Goal: Find specific page/section: Find specific page/section

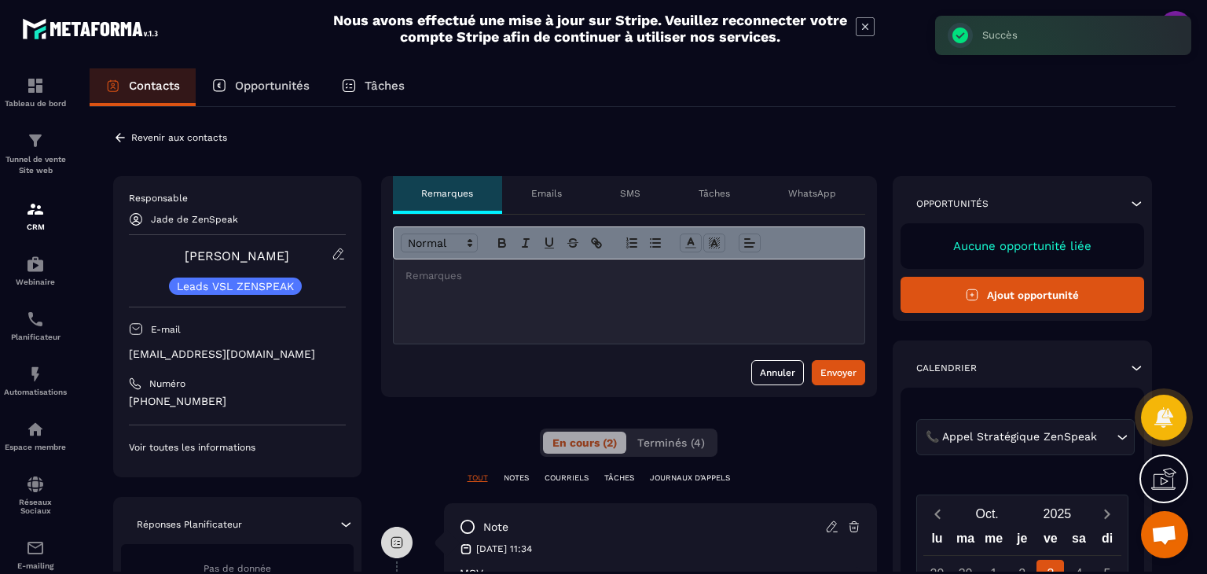
click at [110, 131] on div "**********" at bounding box center [633, 546] width 1086 height 878
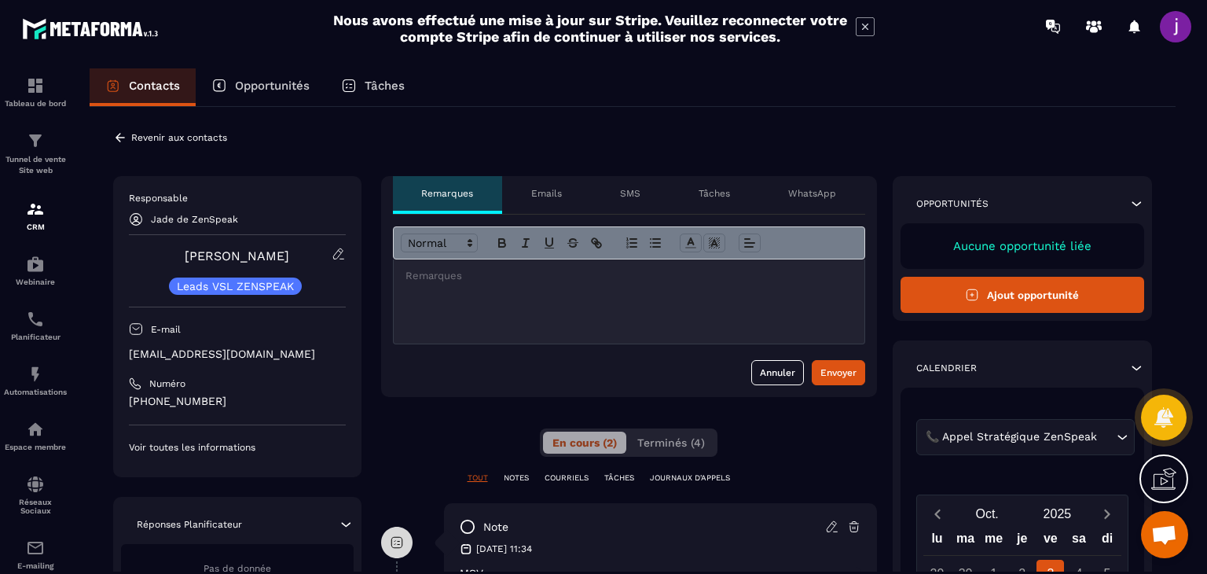
click at [123, 138] on icon at bounding box center [120, 137] width 14 height 14
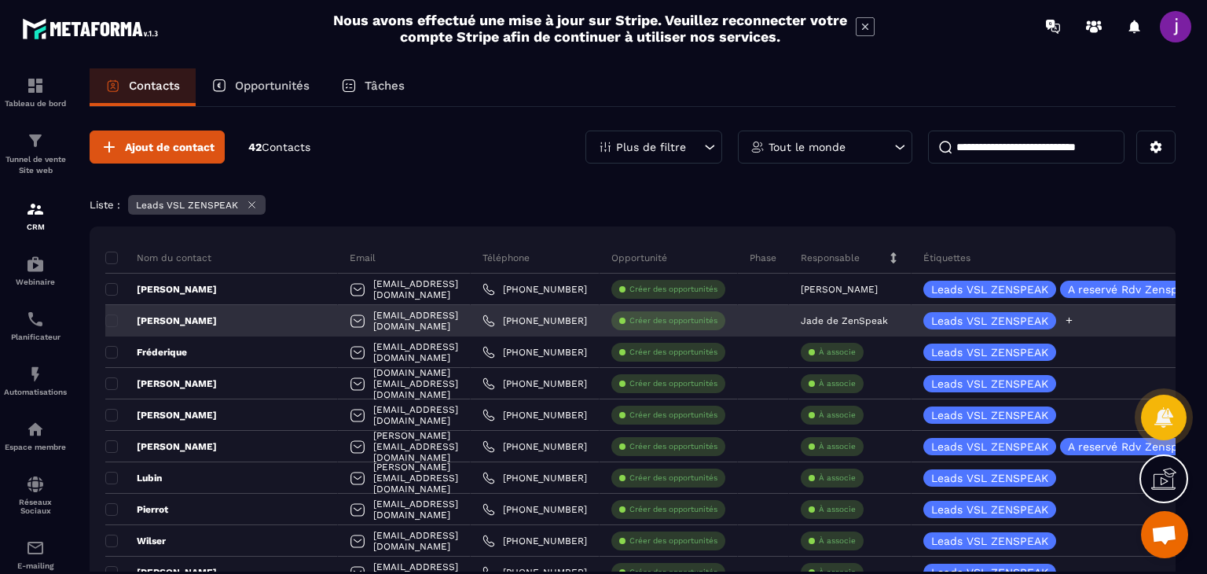
click at [1064, 320] on icon at bounding box center [1069, 320] width 10 height 10
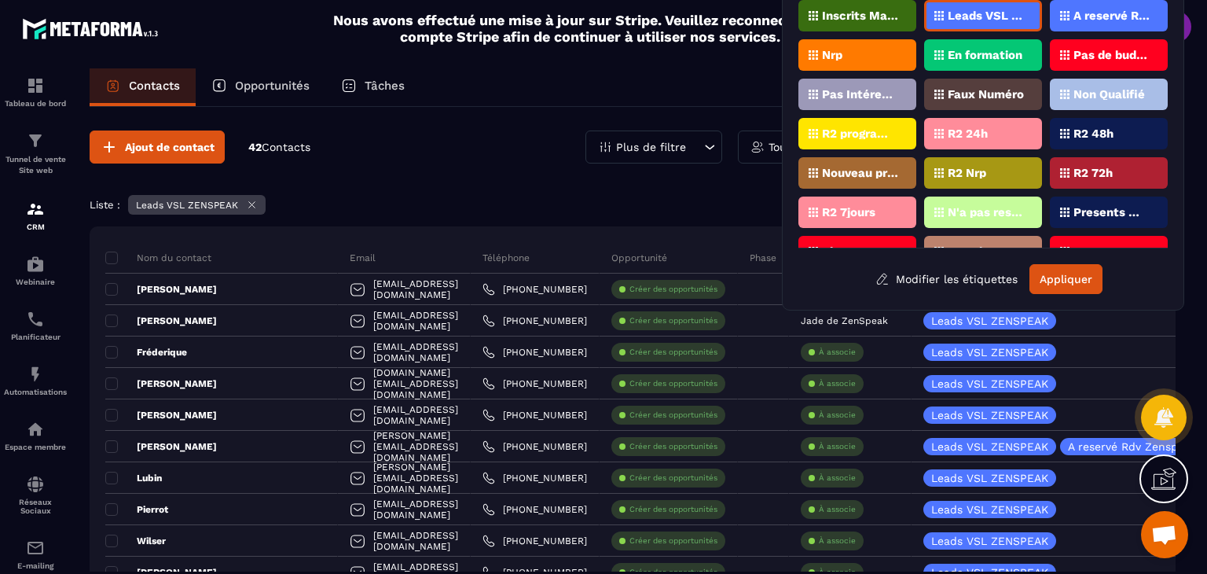
click at [838, 57] on p "Nrp" at bounding box center [832, 55] width 20 height 11
click at [1060, 281] on button "Appliquer" at bounding box center [1066, 279] width 73 height 30
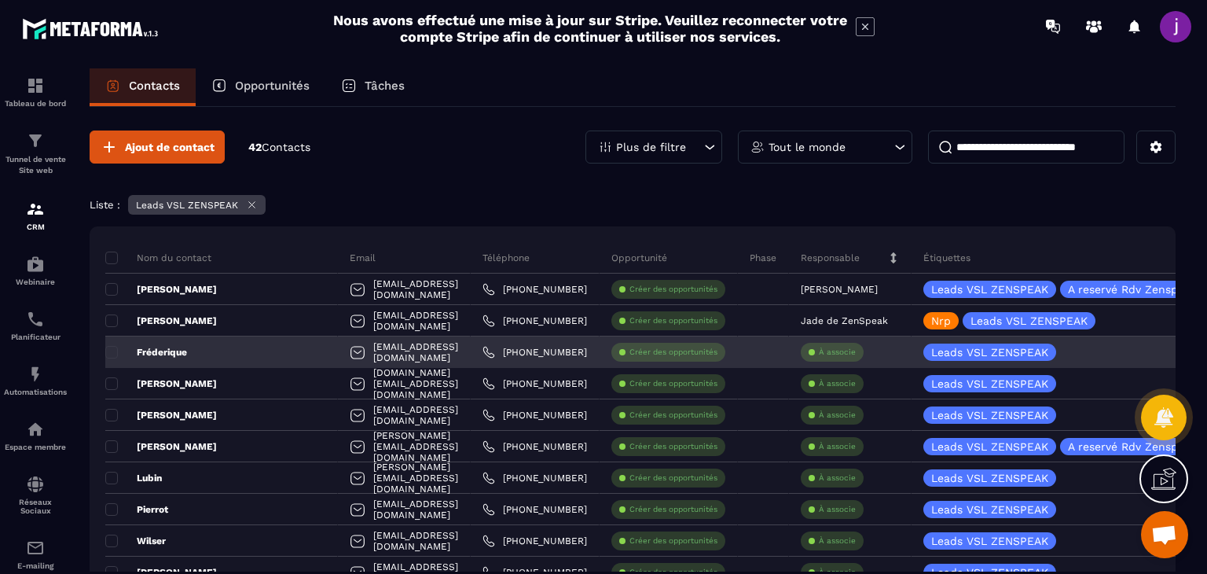
click at [249, 350] on div "Fréderique" at bounding box center [221, 351] width 233 height 31
